Goal: Find specific page/section: Find specific page/section

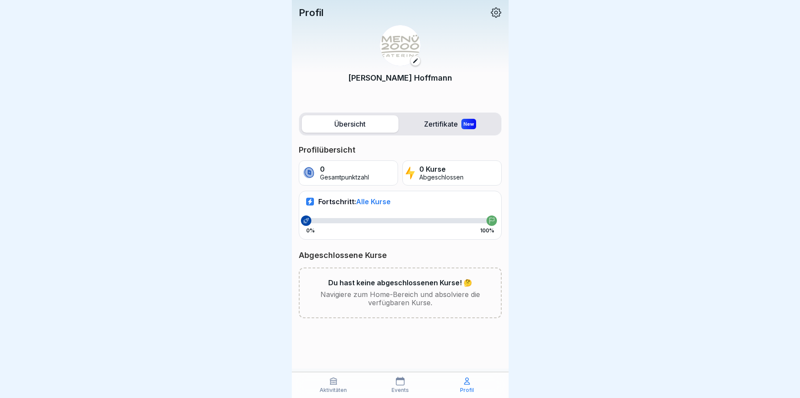
click at [306, 12] on p "Profil" at bounding box center [311, 12] width 25 height 11
click at [335, 384] on icon at bounding box center [333, 381] width 7 height 7
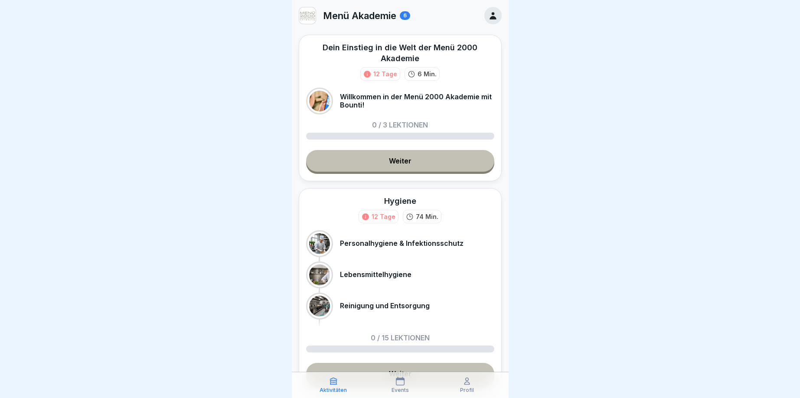
click at [420, 243] on p "Personalhygiene & Infektionsschutz" at bounding box center [402, 243] width 124 height 8
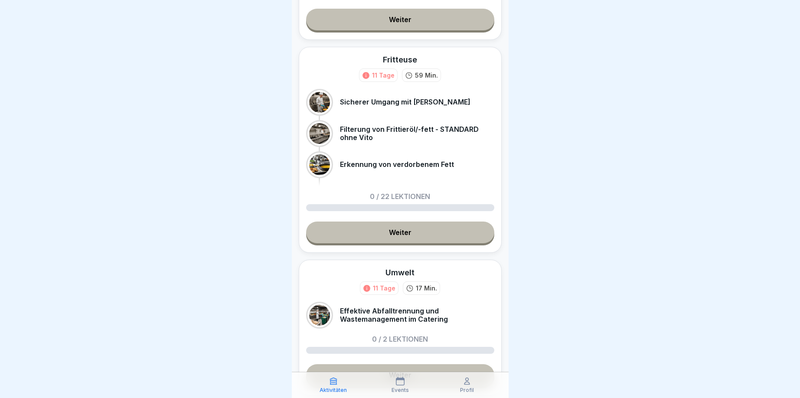
scroll to position [758, 0]
